Goal: Task Accomplishment & Management: Use online tool/utility

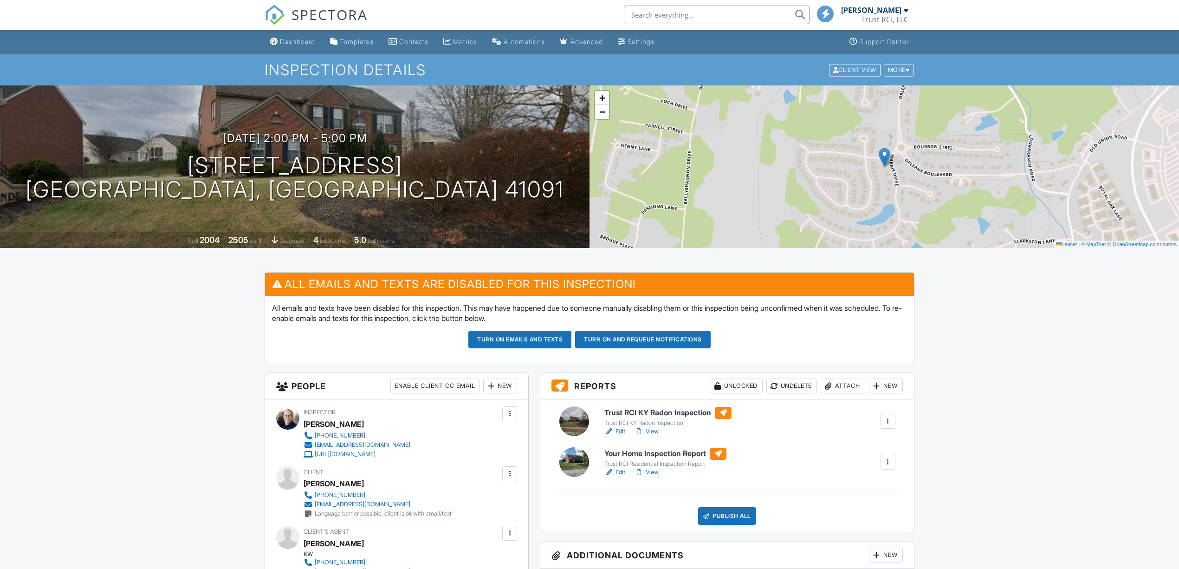
click at [850, 71] on div "Client View" at bounding box center [855, 70] width 52 height 13
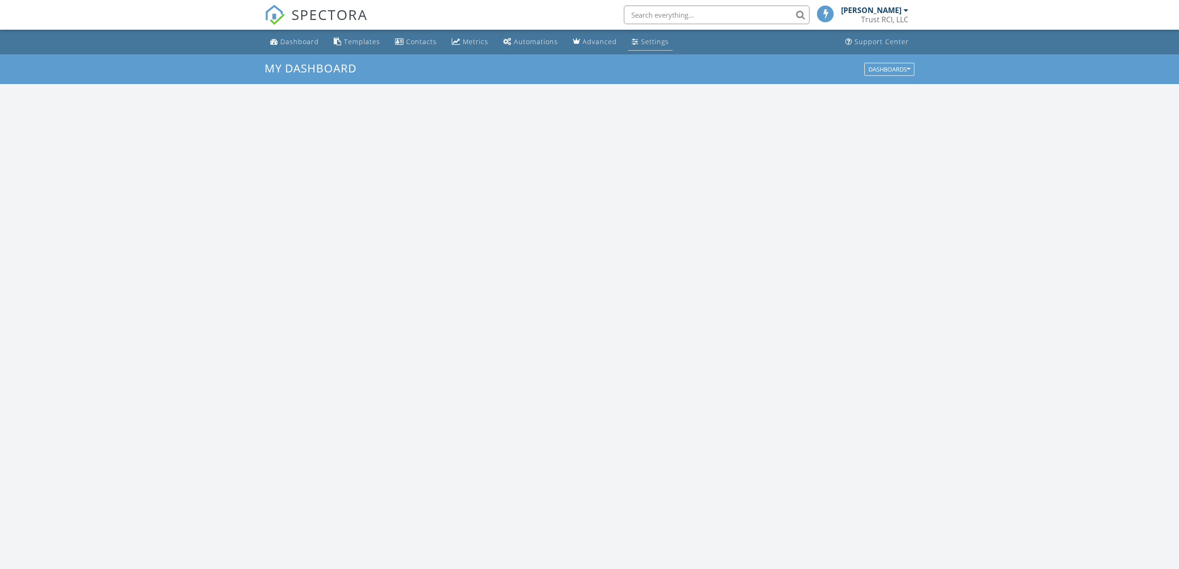
click at [644, 35] on link "Settings" at bounding box center [650, 41] width 45 height 17
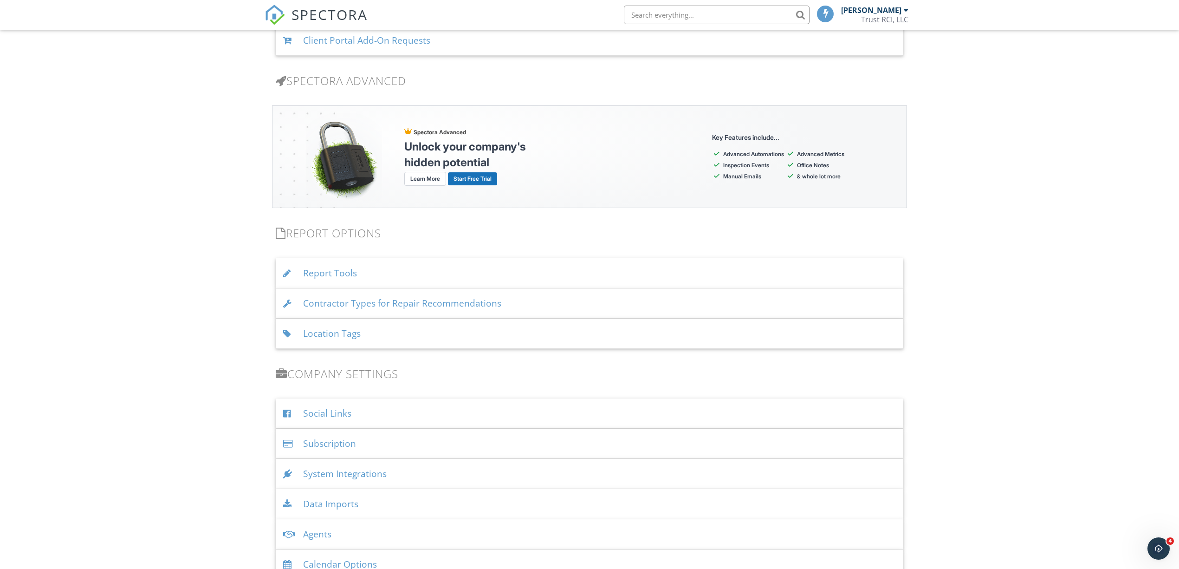
scroll to position [734, 0]
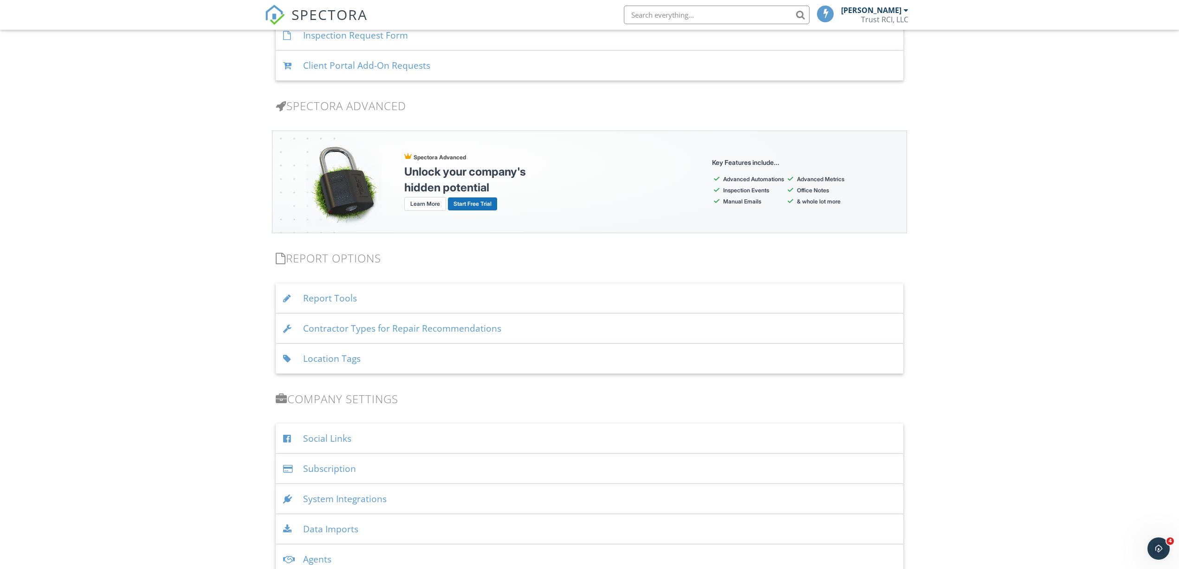
click at [329, 296] on div "Report Tools" at bounding box center [590, 298] width 628 height 30
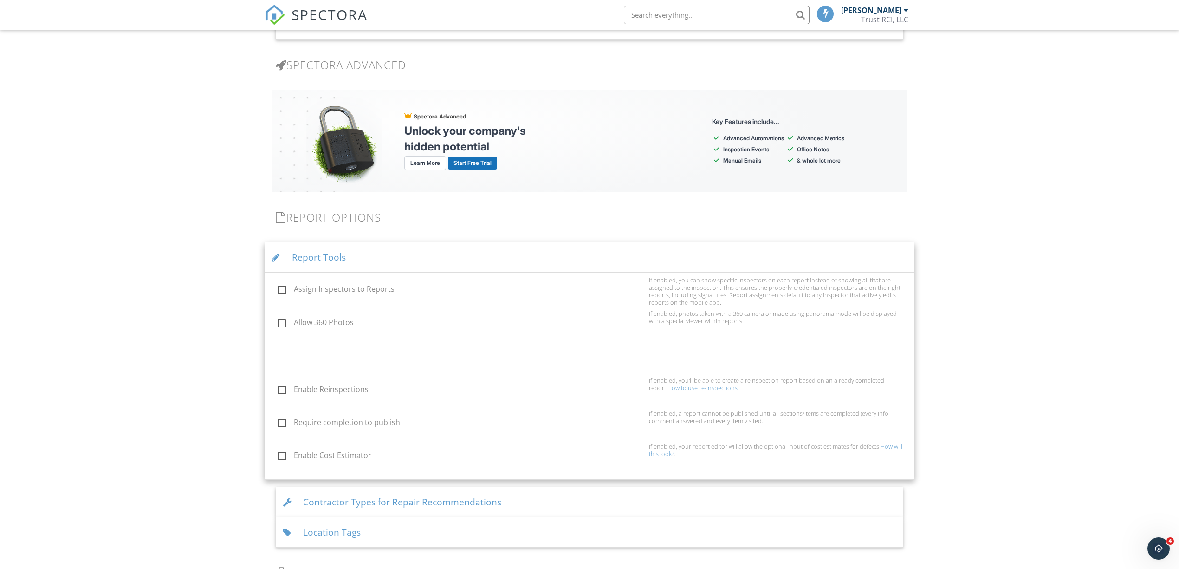
scroll to position [796, 0]
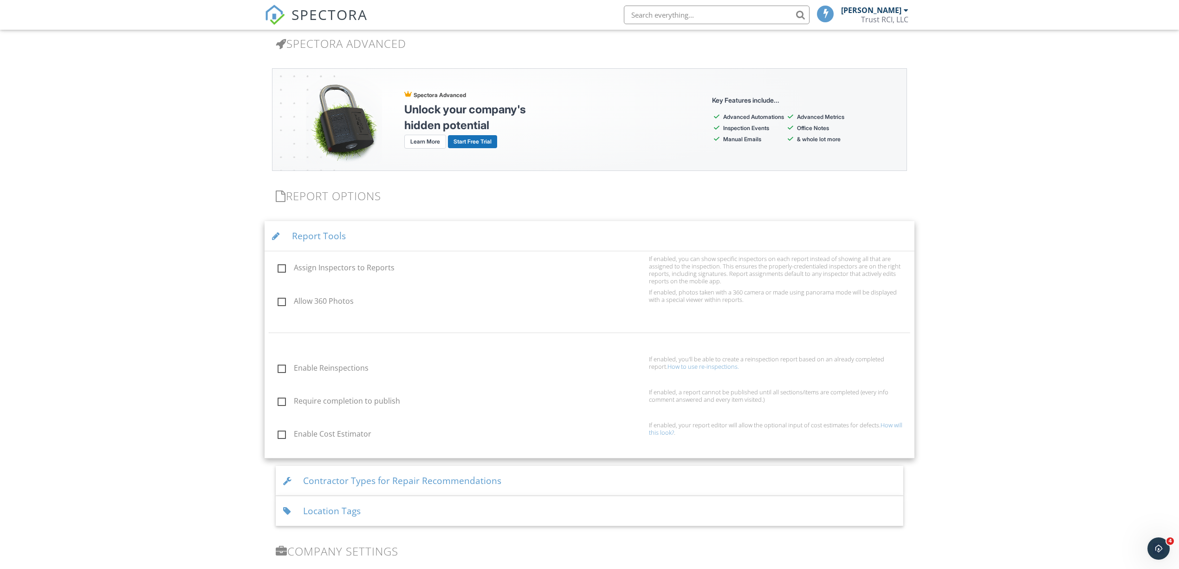
click at [307, 232] on div "Report Tools" at bounding box center [590, 236] width 650 height 30
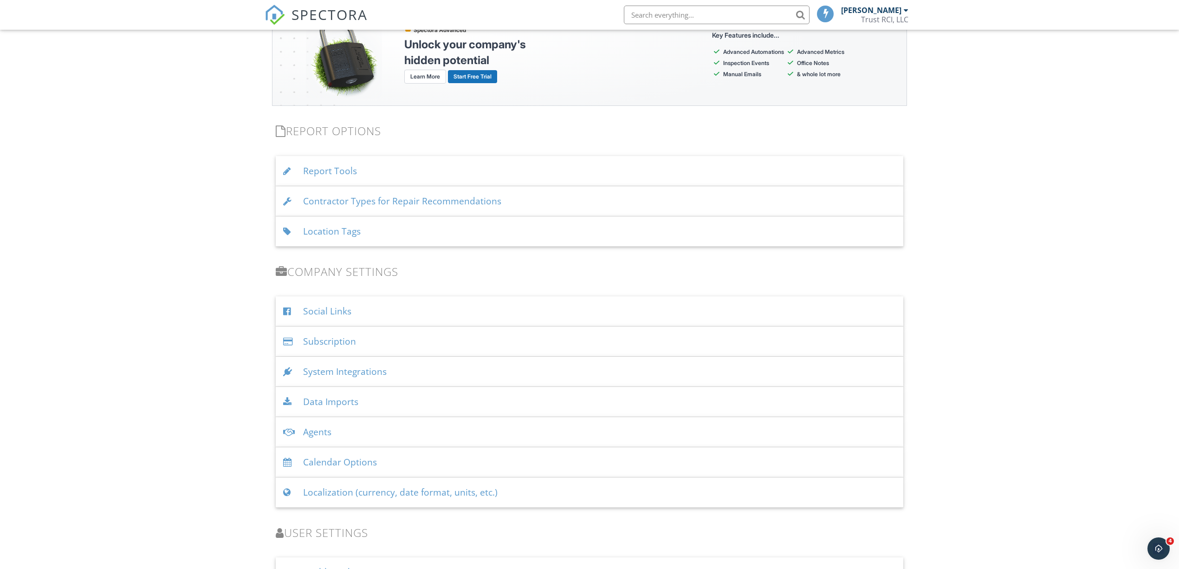
scroll to position [982, 0]
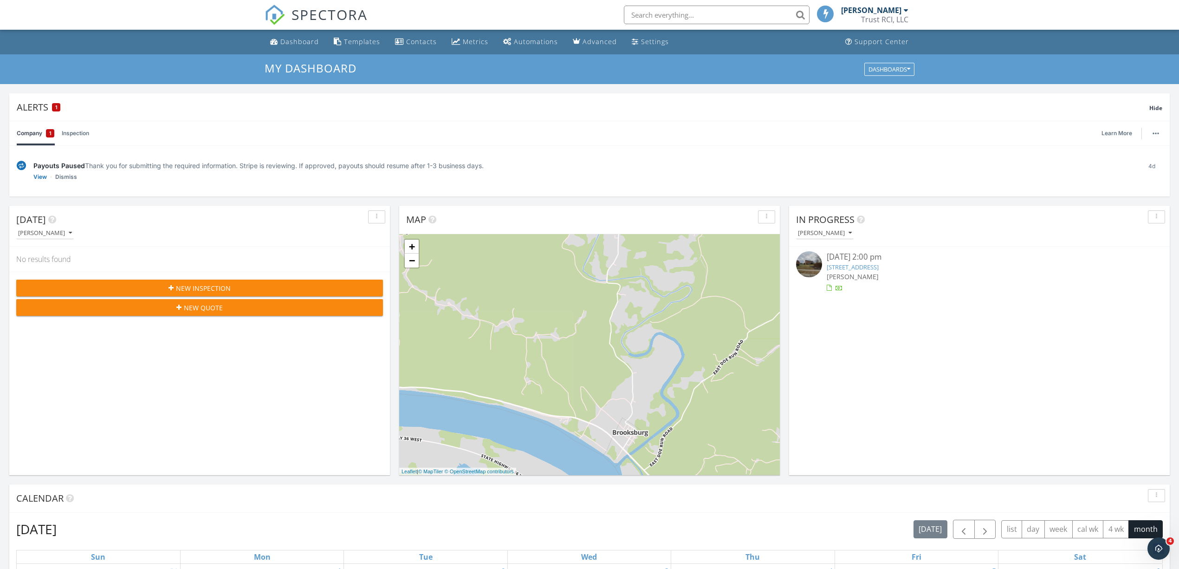
click at [848, 268] on link "[STREET_ADDRESS]" at bounding box center [853, 267] width 52 height 8
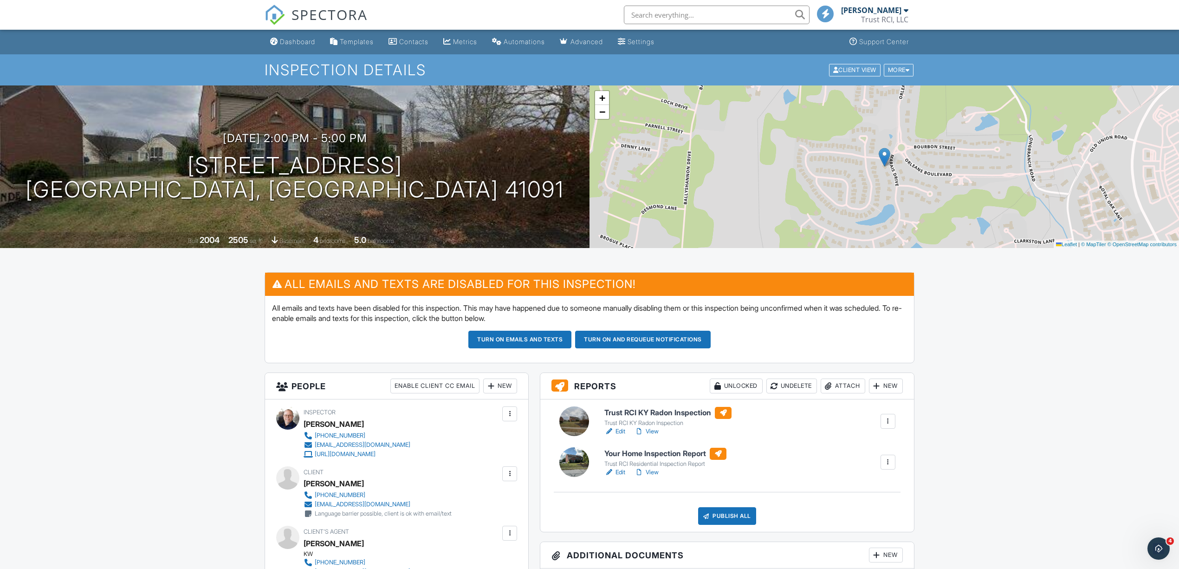
click at [886, 465] on div at bounding box center [887, 461] width 9 height 9
click at [844, 388] on div "Attach" at bounding box center [843, 385] width 45 height 15
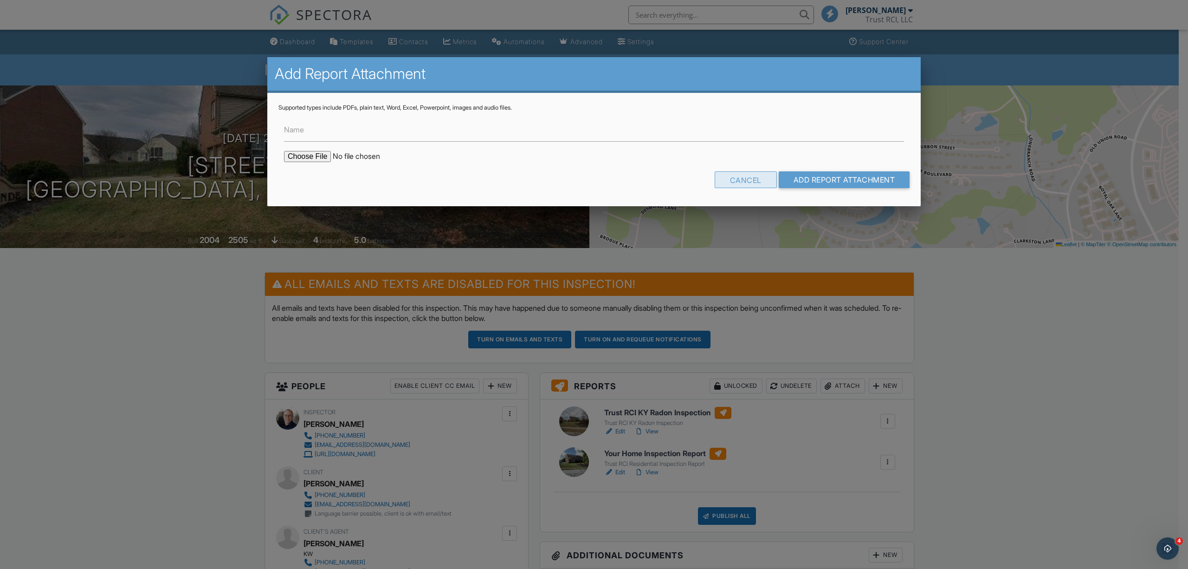
click at [751, 178] on div "Cancel" at bounding box center [746, 179] width 62 height 17
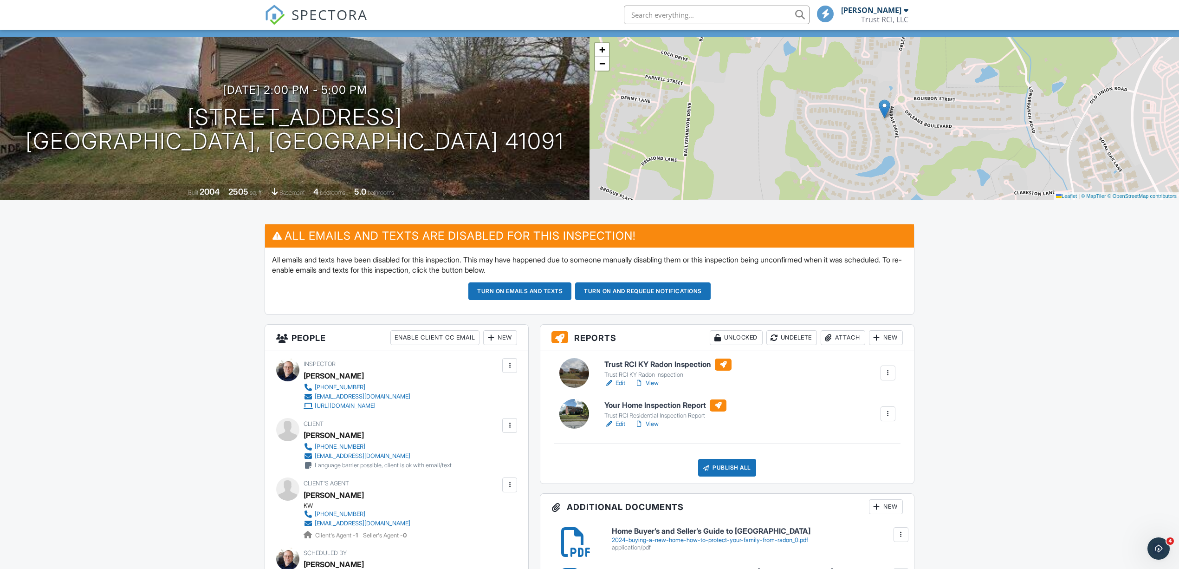
scroll to position [62, 0]
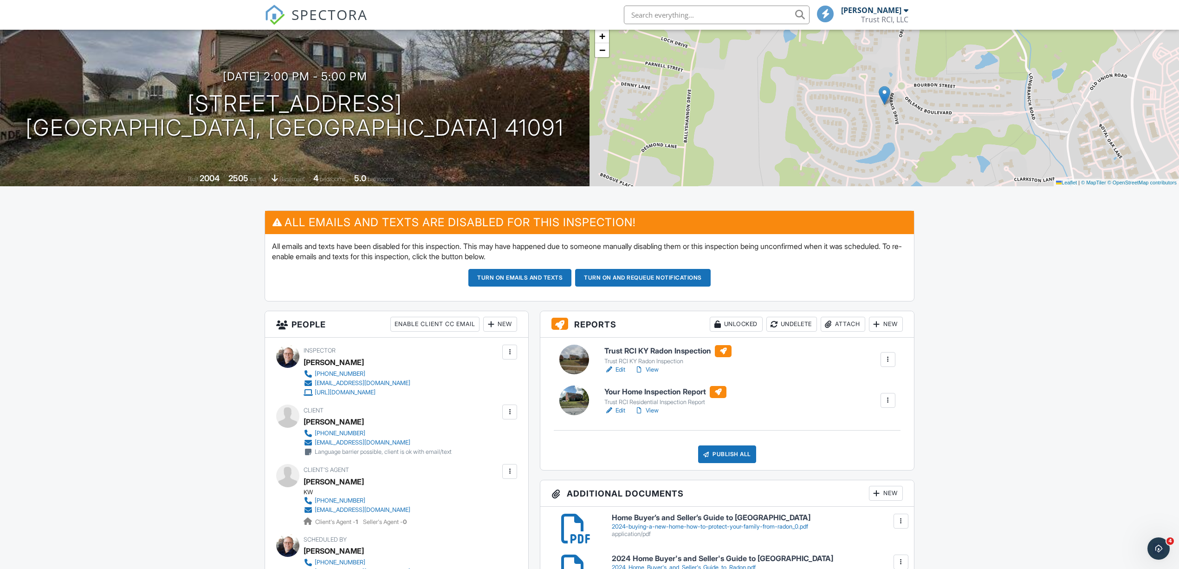
click at [615, 413] on link "Edit" at bounding box center [614, 410] width 21 height 9
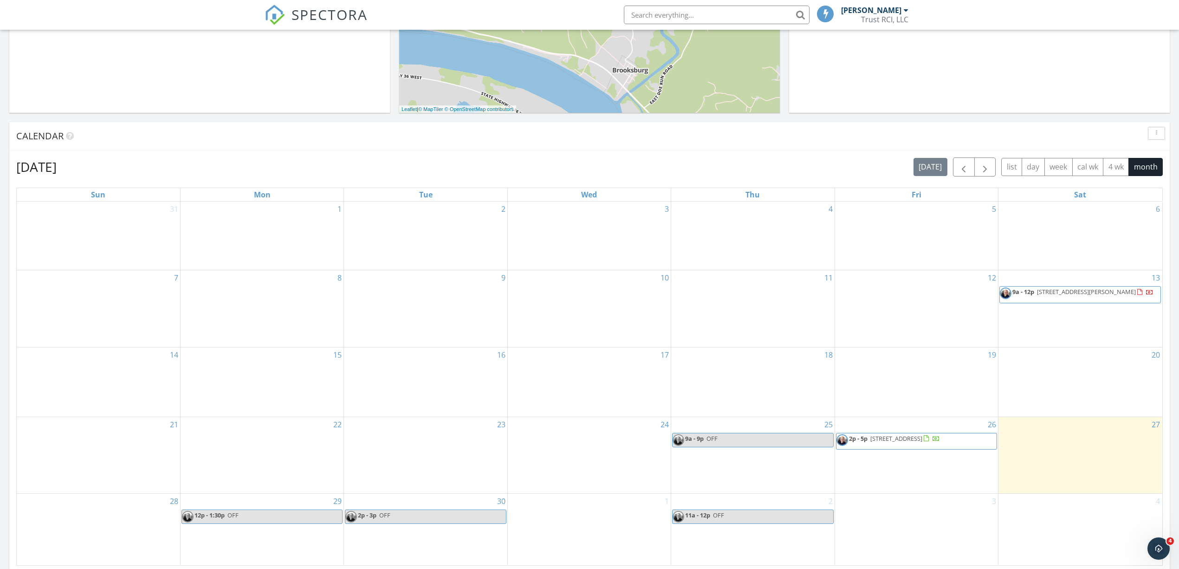
scroll to position [371, 0]
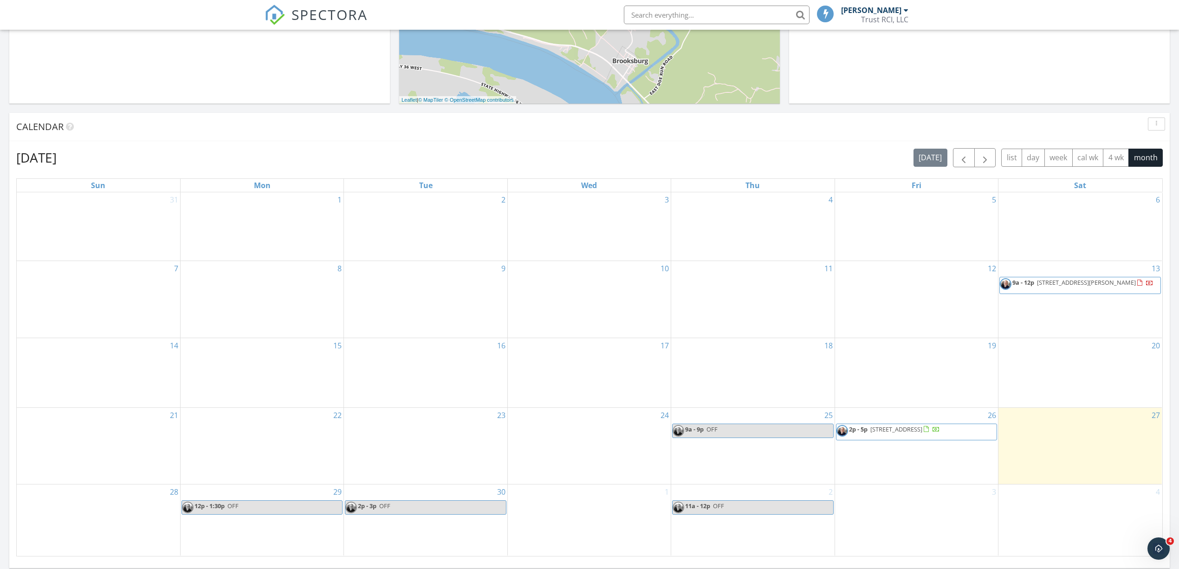
click at [878, 426] on span "[STREET_ADDRESS]" at bounding box center [896, 429] width 52 height 8
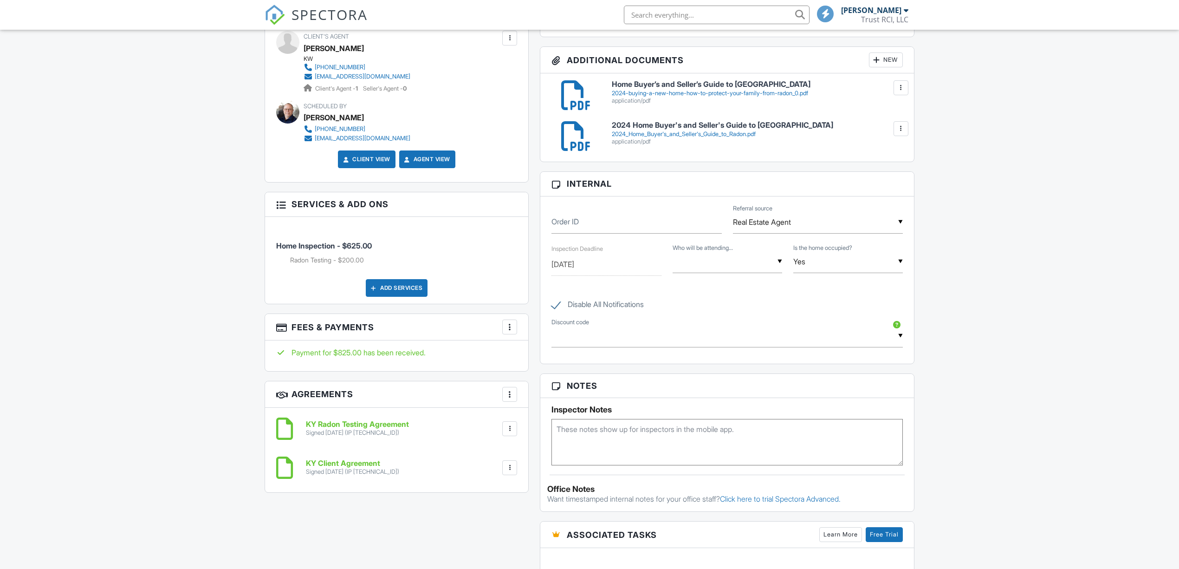
click at [344, 356] on div "Payment for $825.00 has been received." at bounding box center [396, 352] width 241 height 10
click at [513, 329] on div at bounding box center [509, 326] width 9 height 9
click at [531, 356] on li "Edit Fees & Payments" at bounding box center [556, 354] width 97 height 23
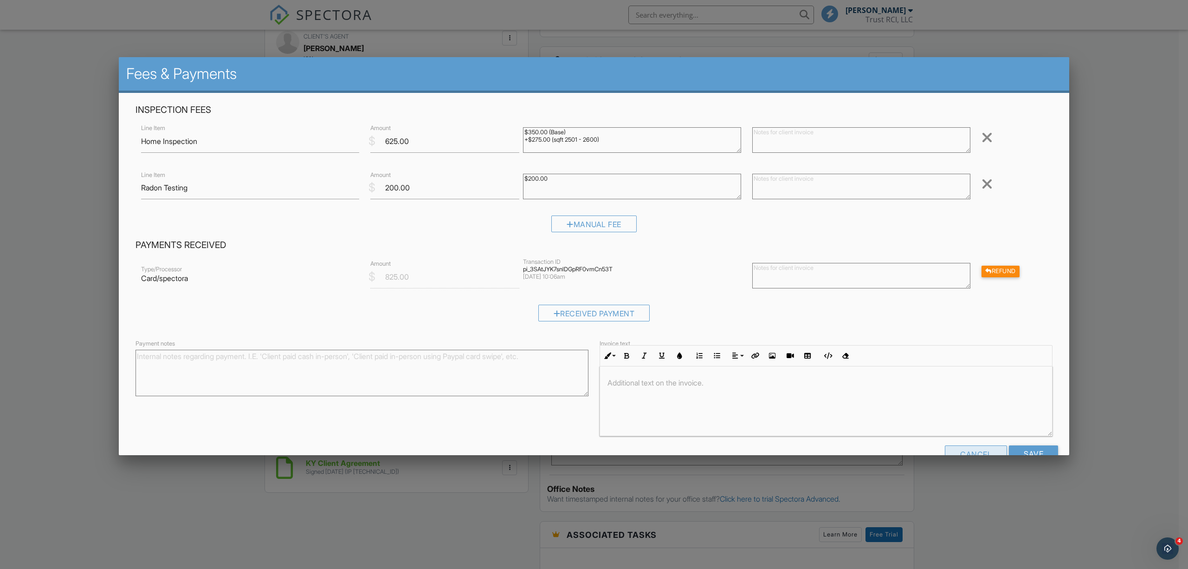
click at [963, 448] on div "Cancel" at bounding box center [976, 453] width 62 height 17
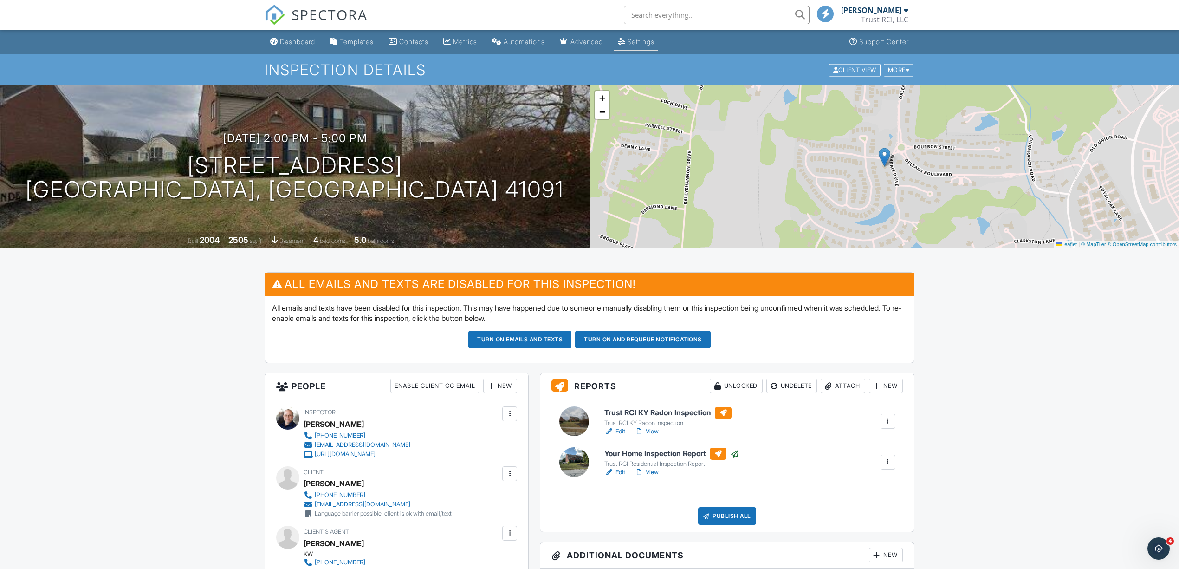
click at [654, 43] on div "Settings" at bounding box center [641, 42] width 27 height 8
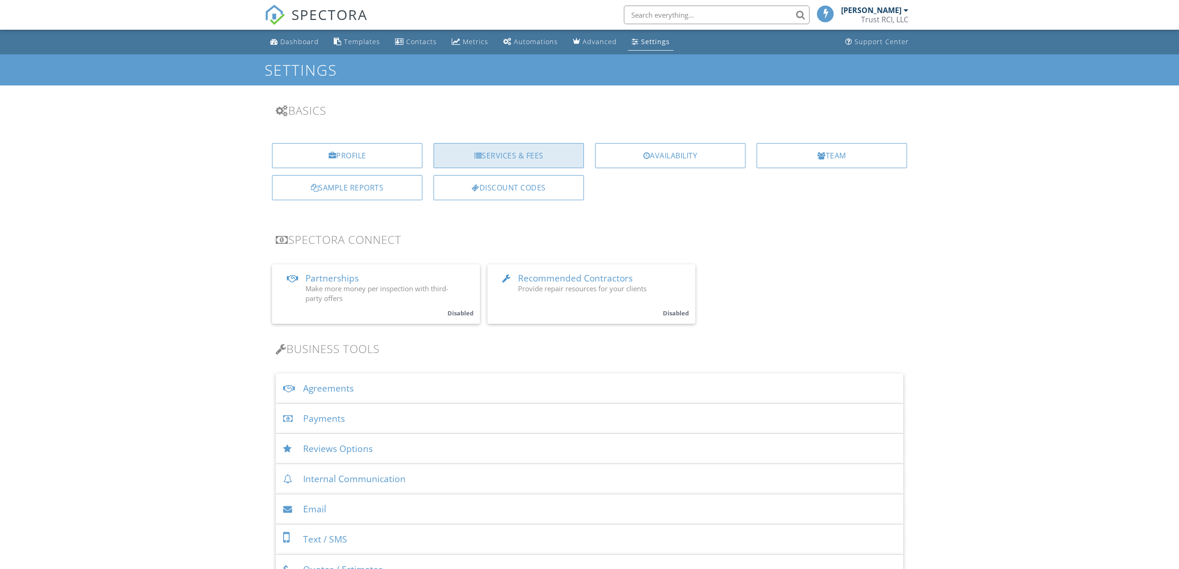
click at [518, 151] on div "Services & Fees" at bounding box center [509, 155] width 150 height 25
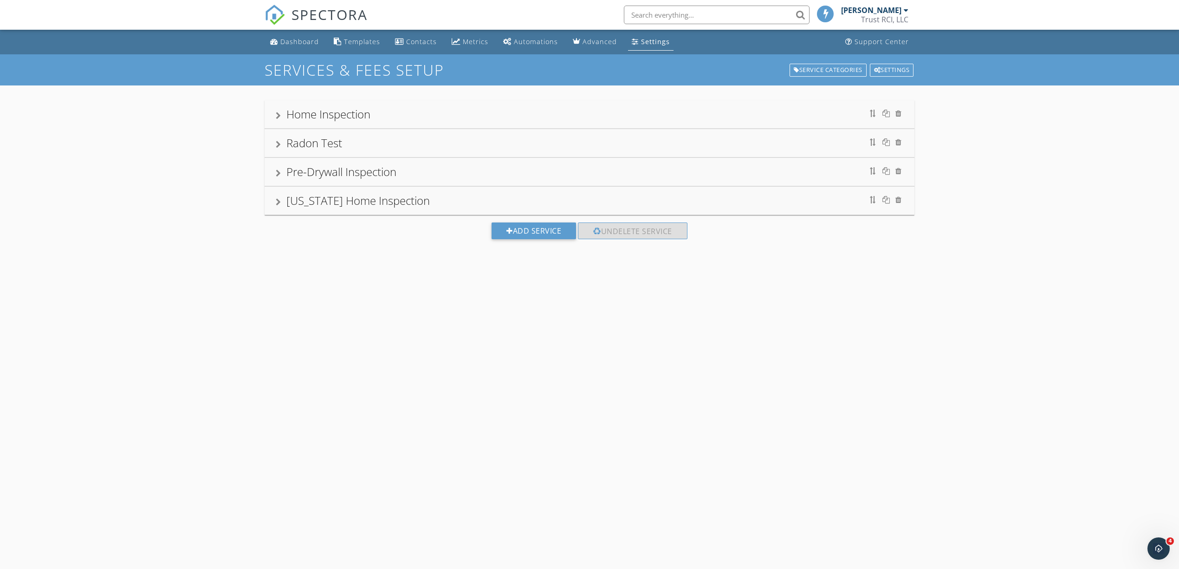
click at [278, 116] on div at bounding box center [278, 115] width 5 height 7
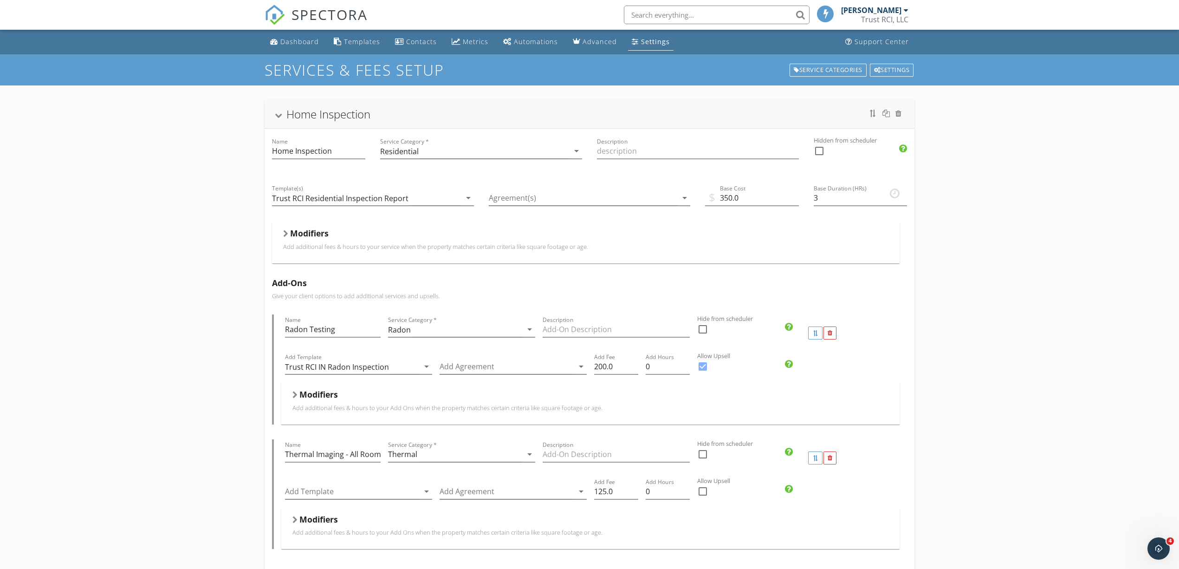
click at [284, 236] on div at bounding box center [285, 233] width 5 height 7
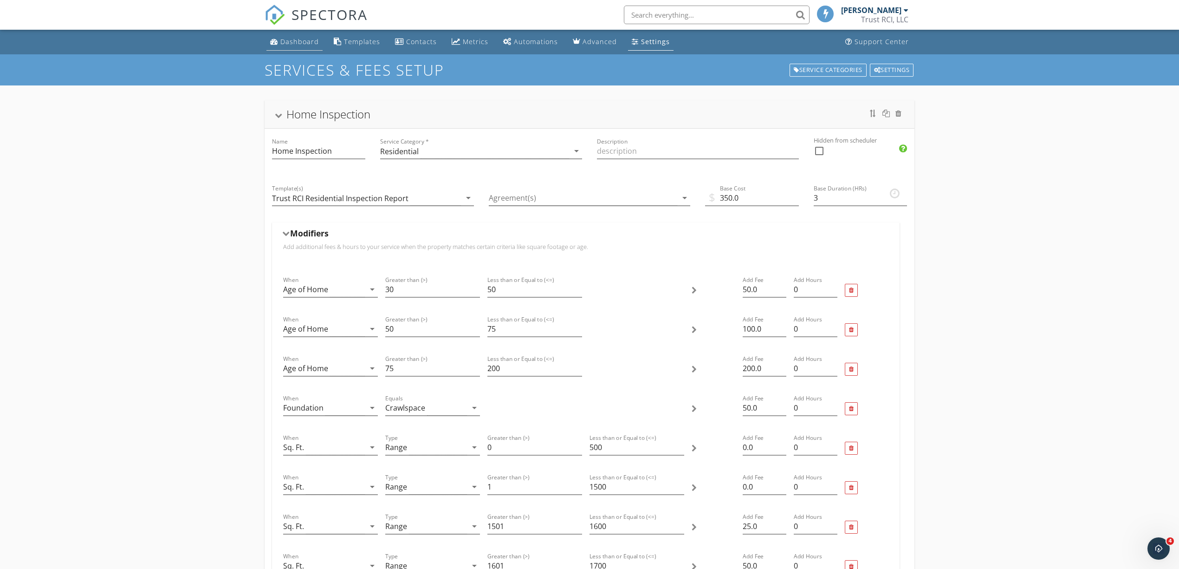
click at [301, 42] on div "Dashboard" at bounding box center [299, 41] width 39 height 9
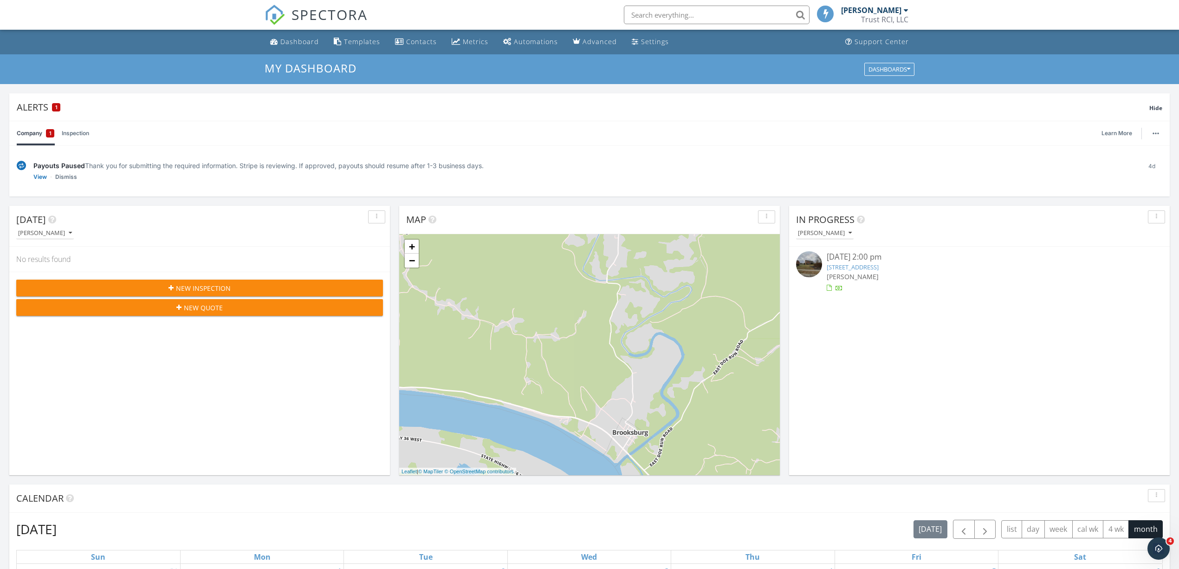
click at [195, 309] on span "New Quote" at bounding box center [203, 308] width 39 height 10
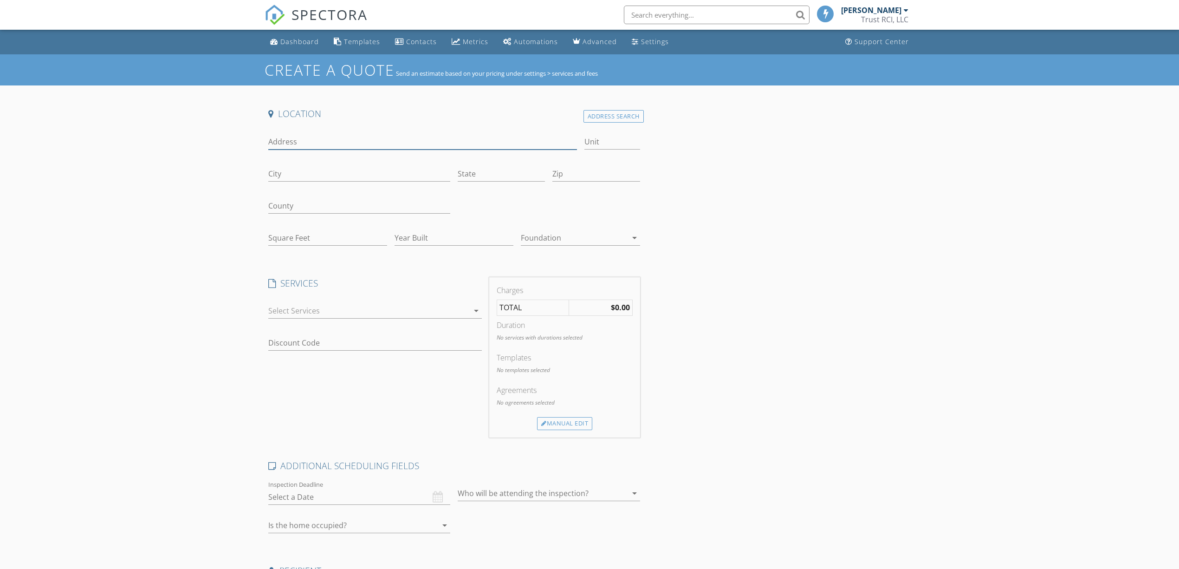
click at [293, 140] on input "Address" at bounding box center [422, 141] width 309 height 15
type input "[STREET_ADDRESS]"
click at [326, 310] on div at bounding box center [368, 310] width 201 height 15
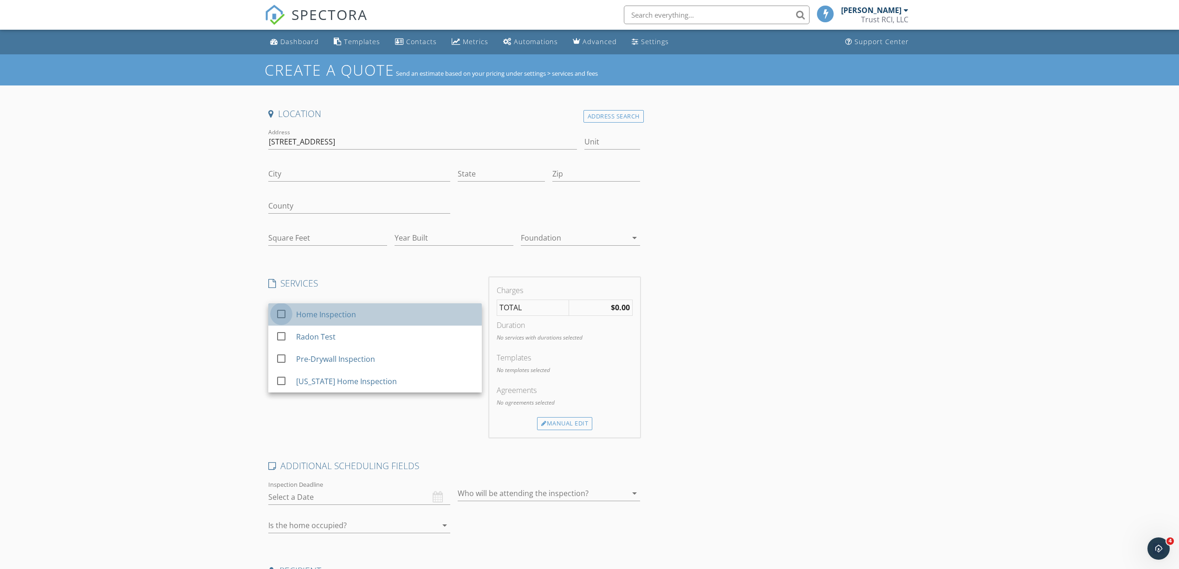
click at [284, 316] on div at bounding box center [281, 313] width 16 height 16
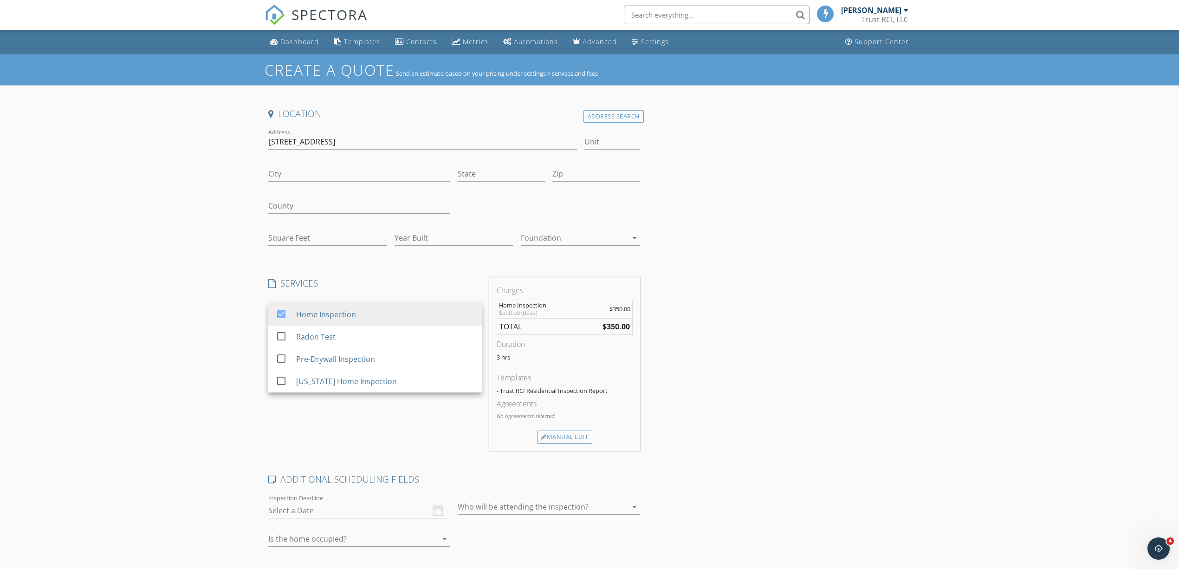
click at [758, 252] on div "Location Address Search Address 8601 Marais Drive Unit City State Zip County Sq…" at bounding box center [590, 411] width 650 height 607
click at [624, 117] on div "Address Search" at bounding box center [613, 116] width 60 height 13
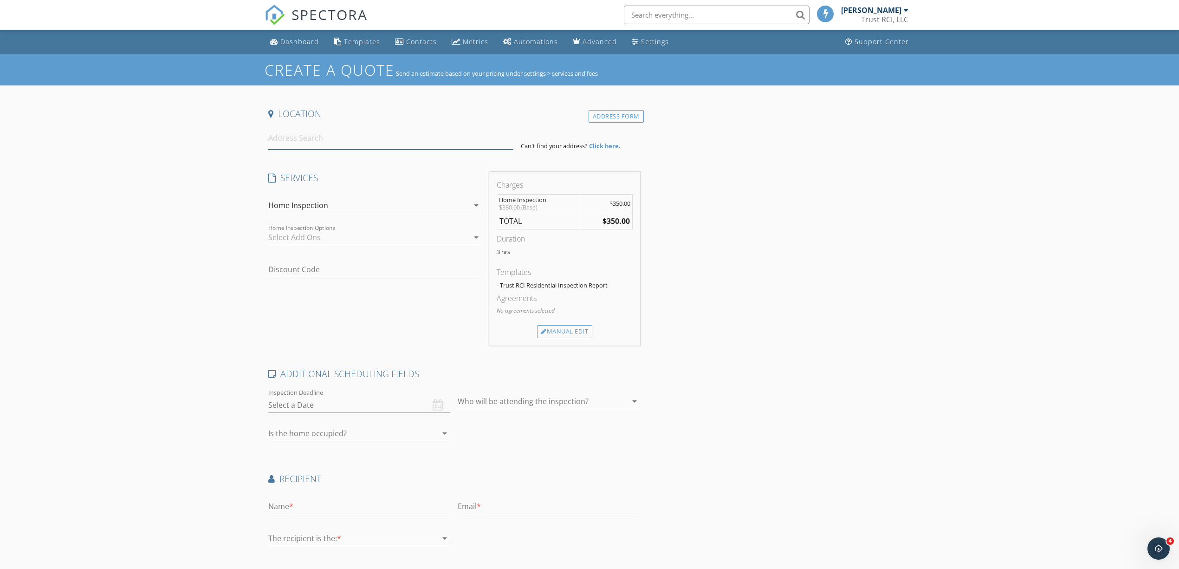
click at [452, 145] on input at bounding box center [390, 138] width 245 height 23
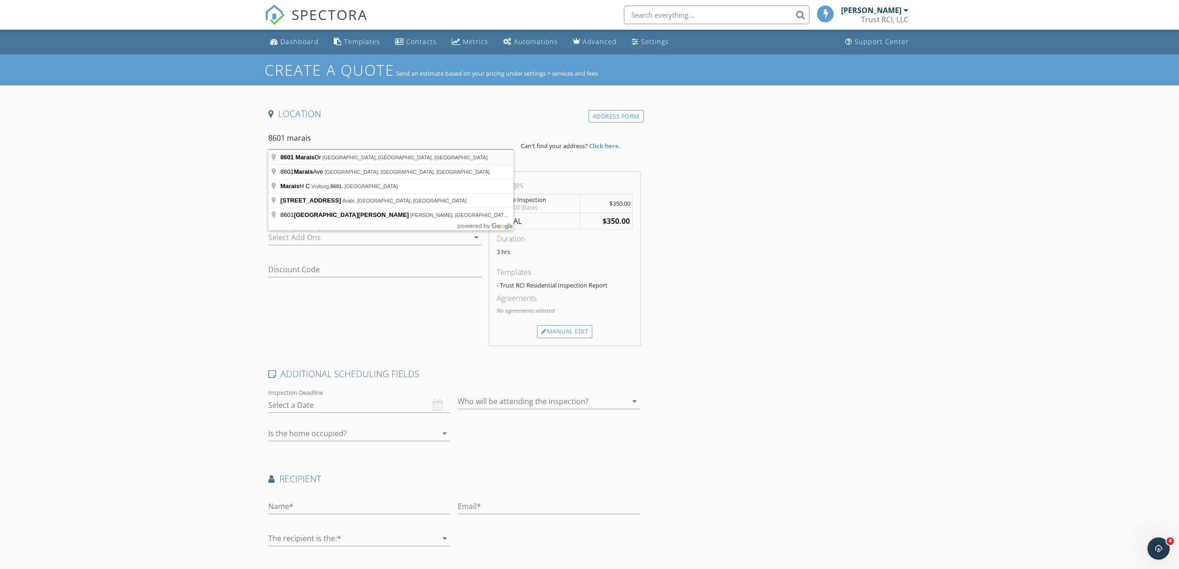
type input "8601 Marais Dr, Union, KY, USA"
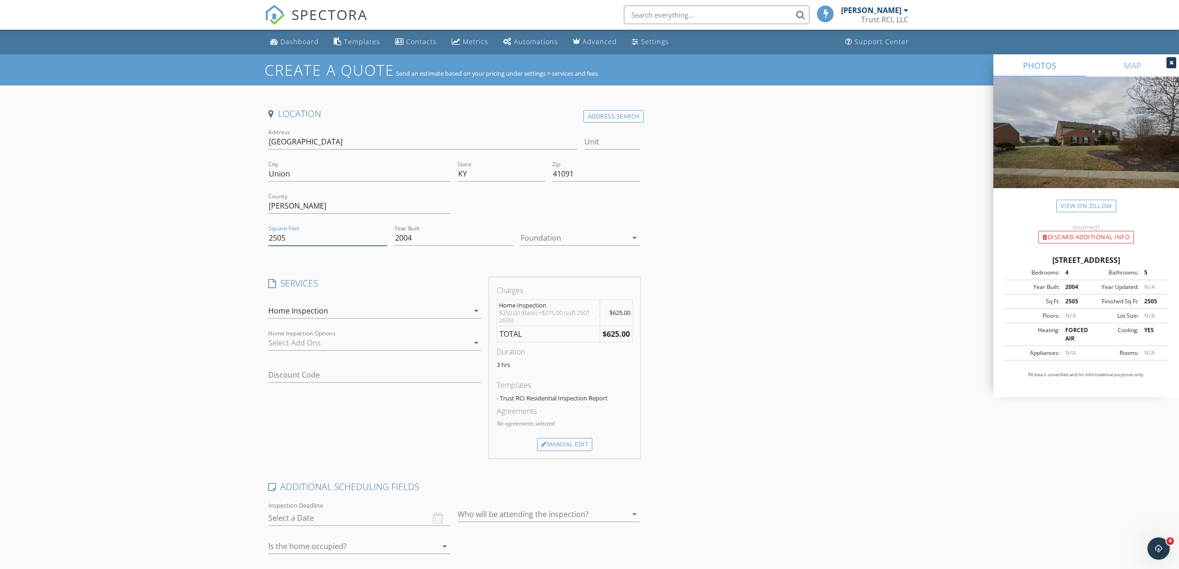
drag, startPoint x: 298, startPoint y: 242, endPoint x: 222, endPoint y: 231, distance: 76.5
click at [222, 231] on div "Create a Quote Send an estimate based on your pricing under settings > services…" at bounding box center [589, 399] width 1179 height 690
type input "5000"
click at [283, 40] on div "Dashboard" at bounding box center [299, 41] width 39 height 9
